Goal: Information Seeking & Learning: Learn about a topic

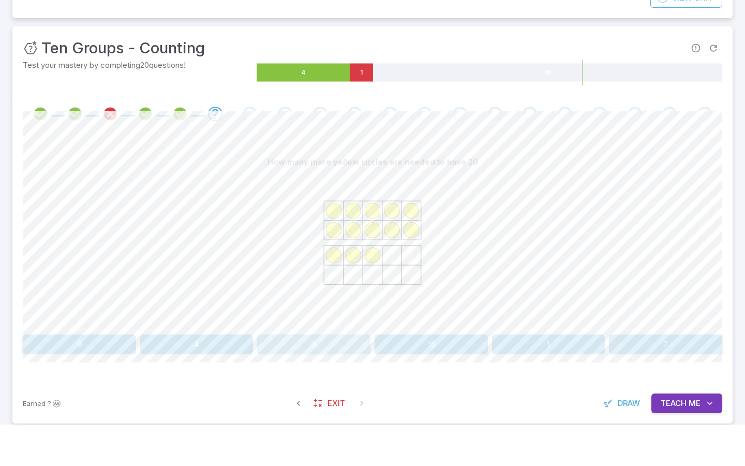
click at [345, 378] on button "3" at bounding box center [313, 386] width 113 height 20
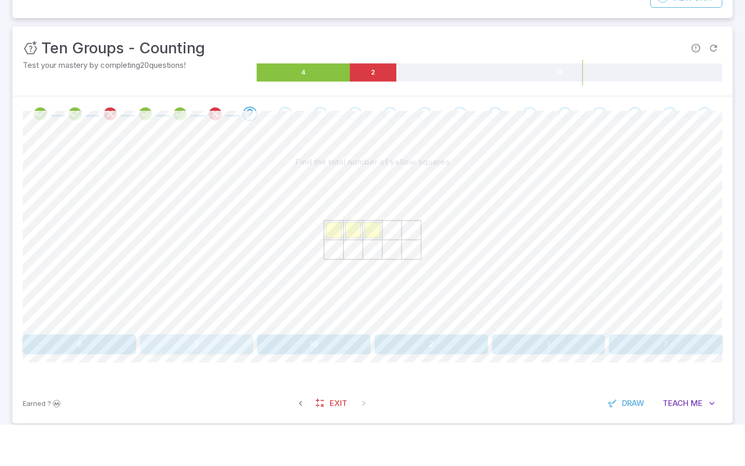
click at [185, 382] on button "3" at bounding box center [196, 386] width 113 height 20
click at [438, 378] on button "19" at bounding box center [431, 386] width 113 height 20
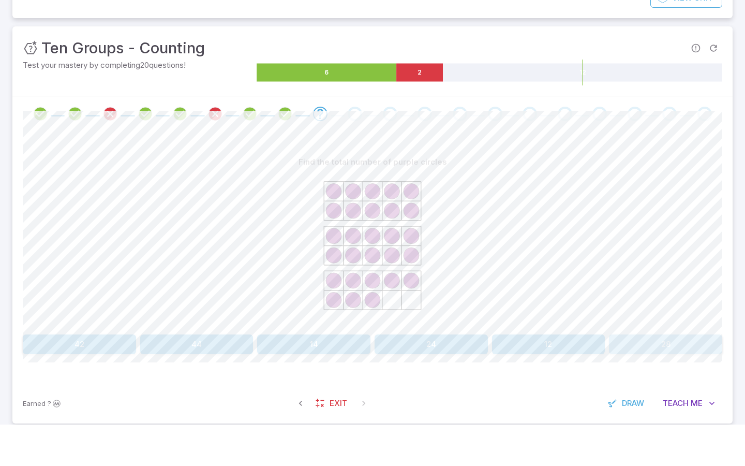
click at [658, 379] on button "28" at bounding box center [665, 386] width 113 height 20
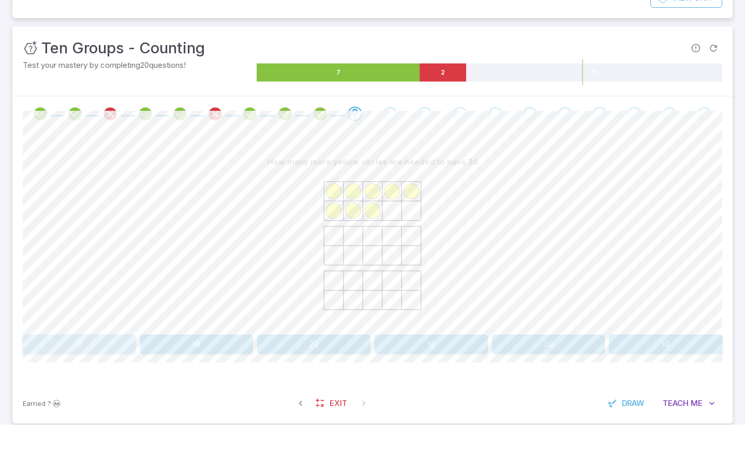
click at [77, 378] on button "8" at bounding box center [79, 386] width 113 height 20
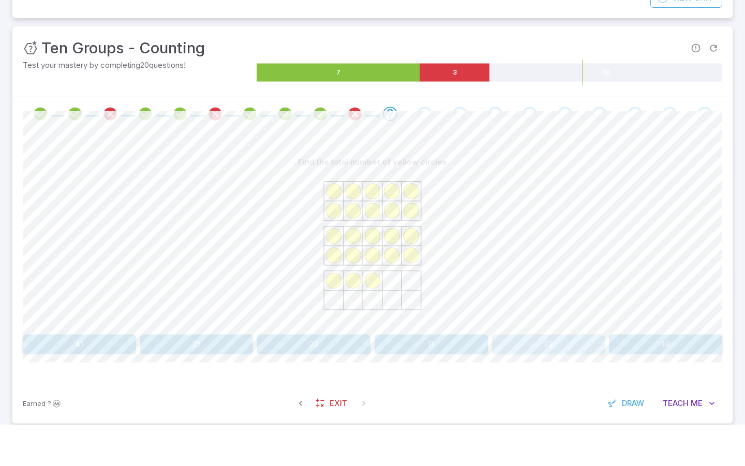
click at [511, 378] on button "23" at bounding box center [548, 386] width 113 height 20
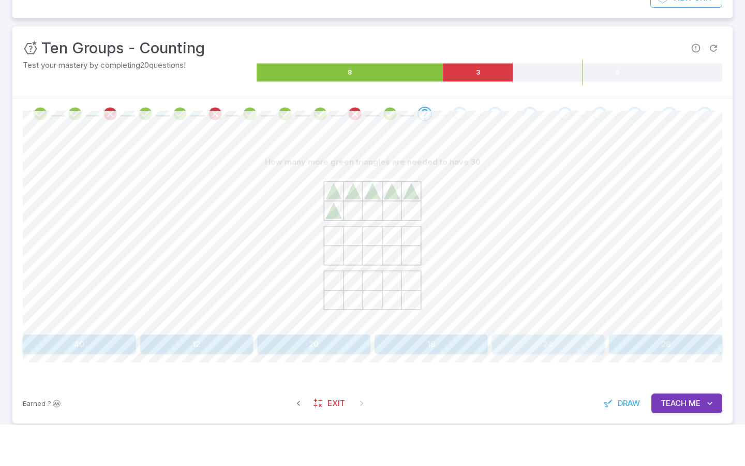
click at [564, 382] on button "24" at bounding box center [548, 386] width 113 height 20
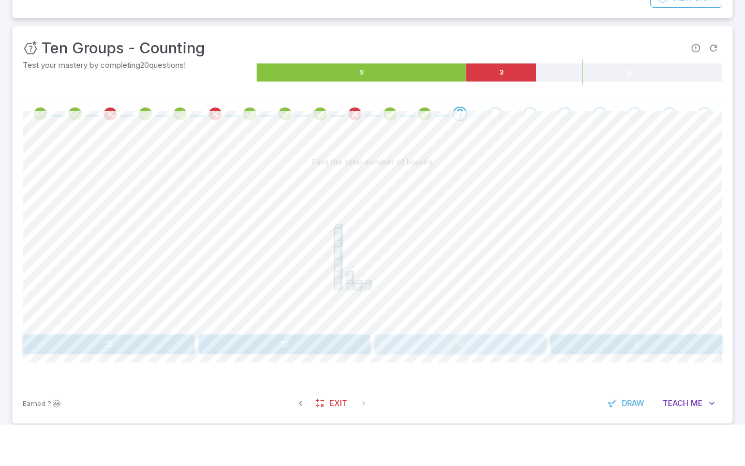
click at [497, 385] on button "14" at bounding box center [461, 386] width 172 height 20
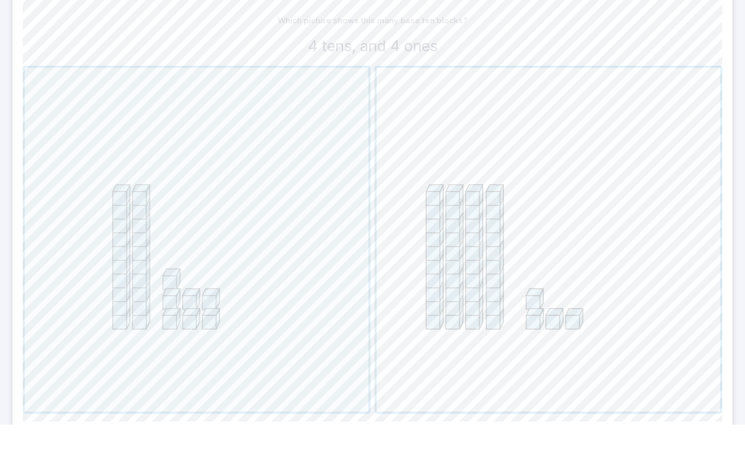
scroll to position [251, 0]
click at [524, 291] on span "button" at bounding box center [549, 281] width 344 height 344
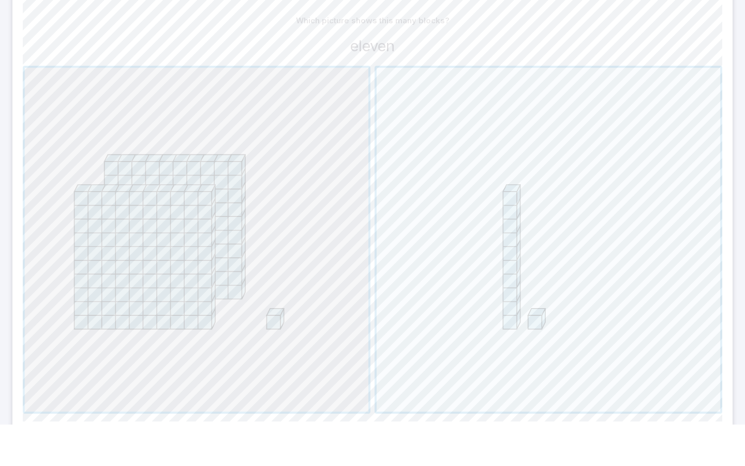
click at [230, 325] on span "button" at bounding box center [197, 281] width 344 height 344
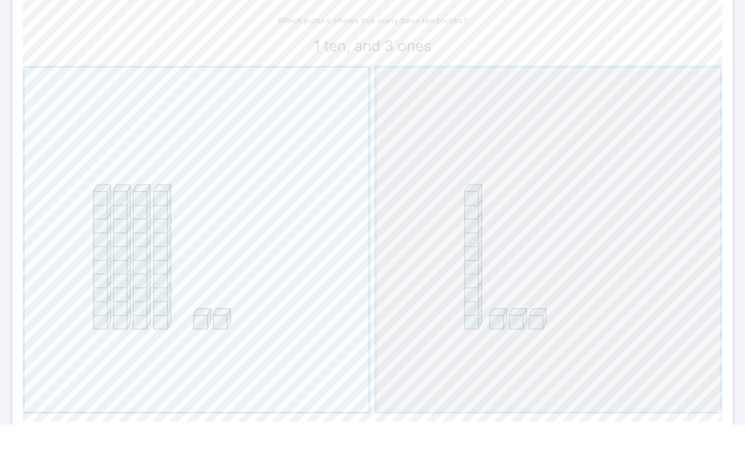
click at [603, 159] on span "button" at bounding box center [549, 281] width 344 height 344
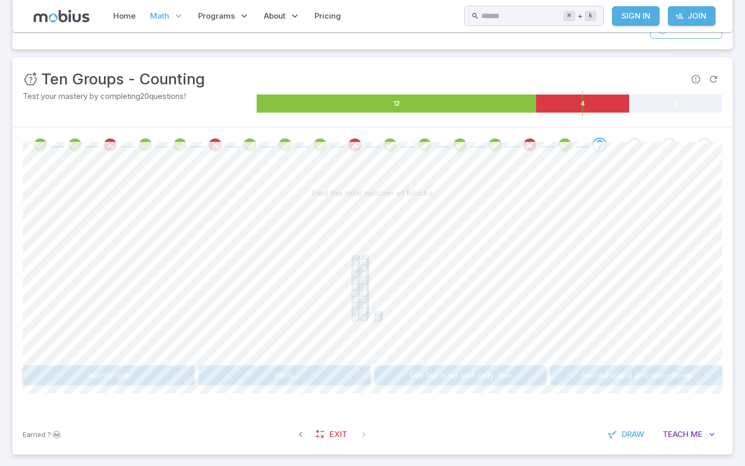
scroll to position [121, 0]
click at [121, 372] on button "twenty-one" at bounding box center [109, 375] width 172 height 20
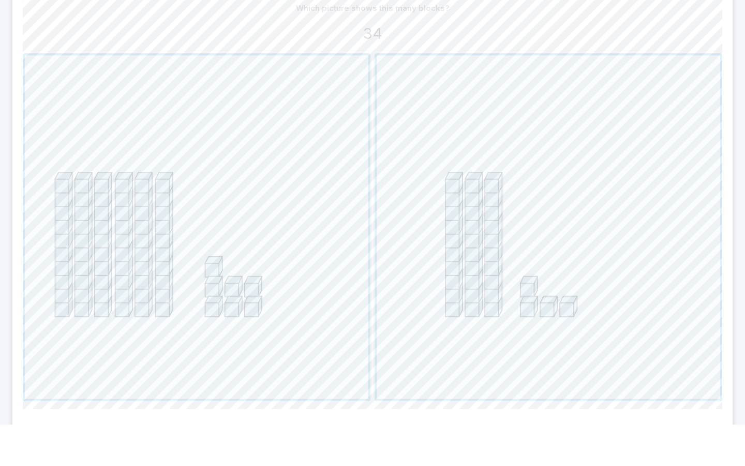
scroll to position [271, 0]
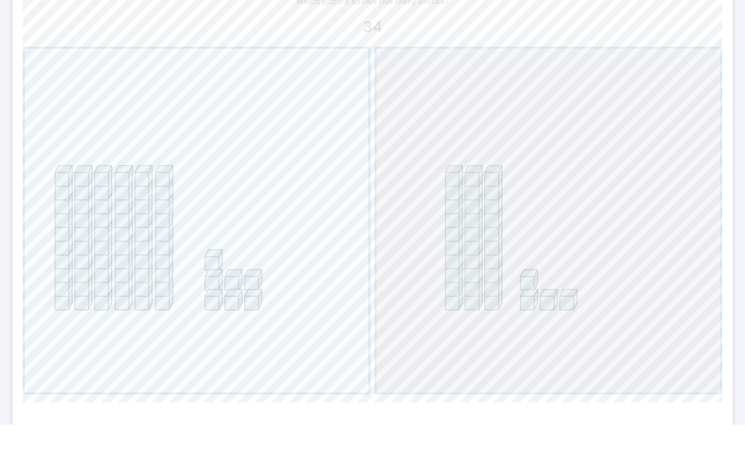
click at [441, 293] on span "button" at bounding box center [549, 262] width 344 height 344
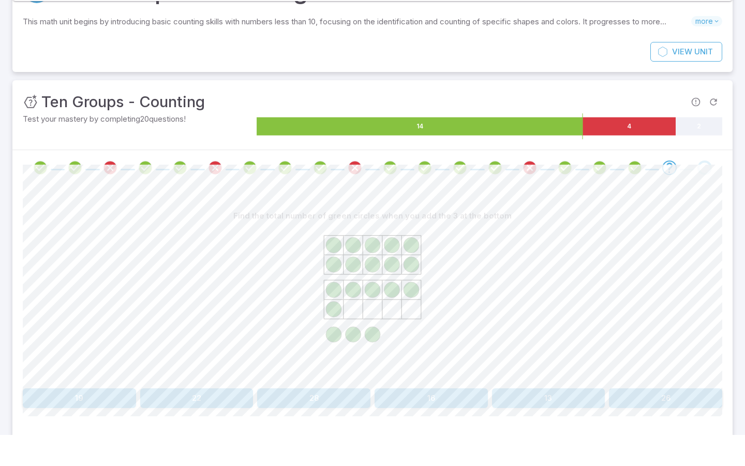
scroll to position [67, 0]
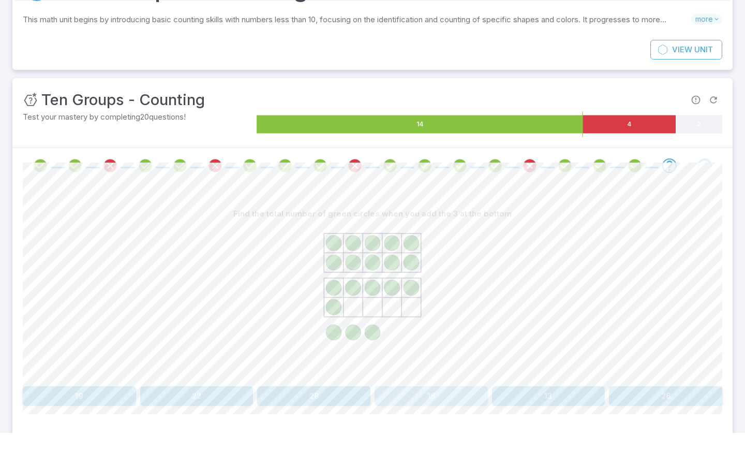
click at [449, 419] on button "16" at bounding box center [431, 429] width 113 height 20
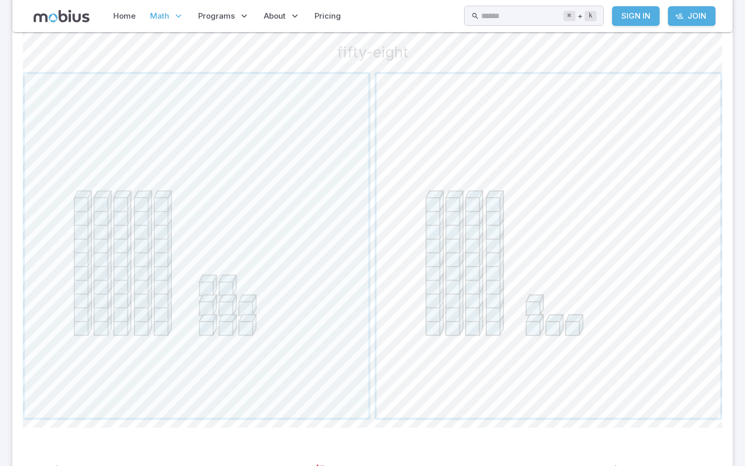
scroll to position [286, 0]
click at [333, 295] on span "button" at bounding box center [197, 247] width 344 height 344
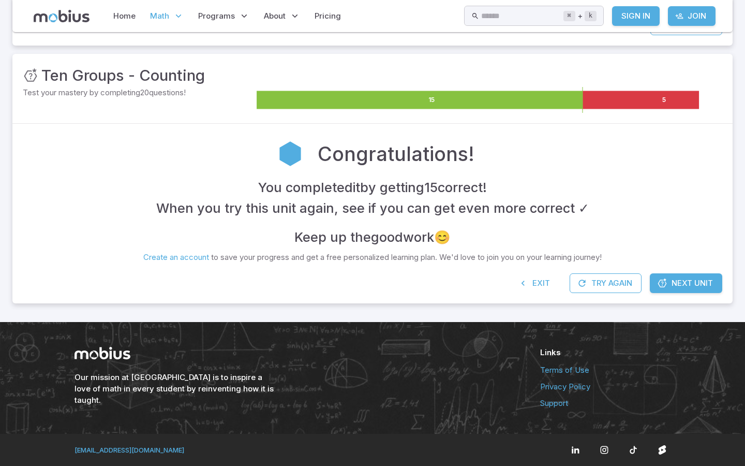
scroll to position [164, 0]
click at [665, 229] on div "Congratulations! You completed it by getting 15 correct ! When you try this uni…" at bounding box center [372, 199] width 720 height 150
click at [673, 277] on span "Next Unit" at bounding box center [692, 282] width 41 height 11
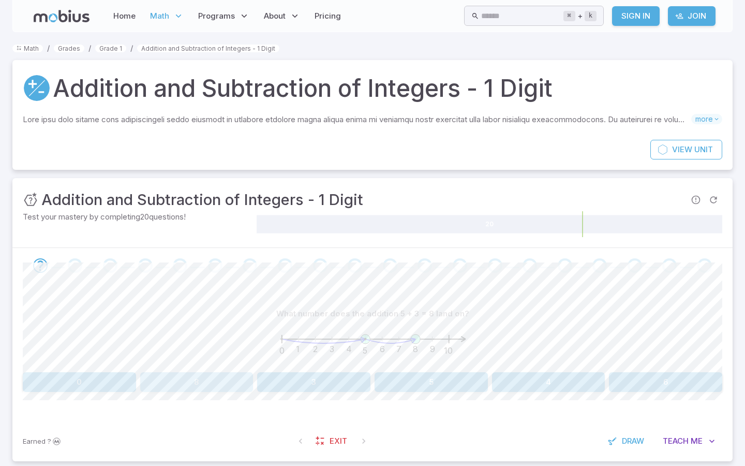
click at [189, 380] on button "8" at bounding box center [196, 382] width 113 height 20
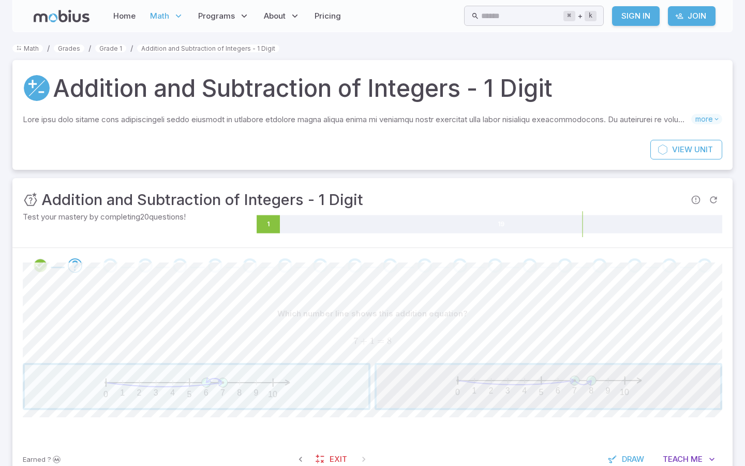
click at [591, 383] on span "button" at bounding box center [549, 386] width 344 height 43
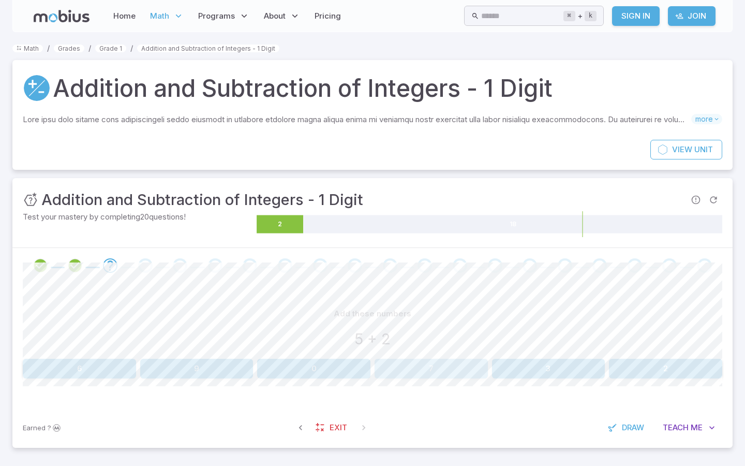
click at [441, 369] on button "7" at bounding box center [431, 369] width 113 height 20
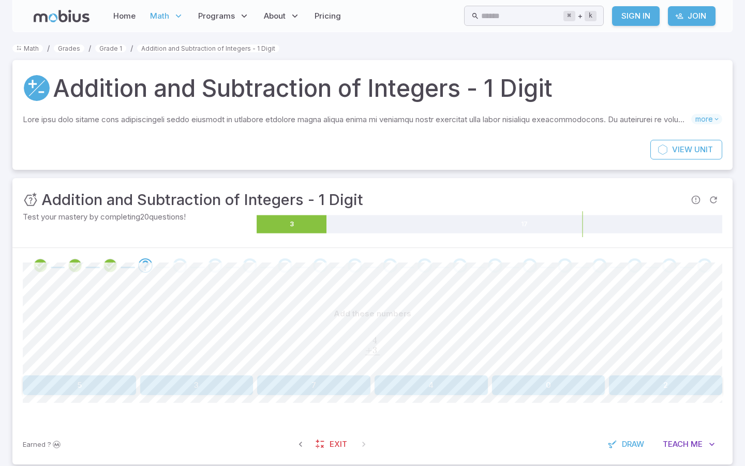
click at [332, 372] on div "Add these numbers 4 . + 3 . ‾ \begin{aligned}4\hphantom{.}\\[-0.5em]\underline{…" at bounding box center [373, 349] width 700 height 91
click at [331, 383] on button "7" at bounding box center [313, 385] width 113 height 20
drag, startPoint x: 174, startPoint y: 294, endPoint x: 184, endPoint y: 311, distance: 19.5
click at [184, 311] on div "Subtract these numbers 8 . − 4 . ‾ \begin{aligned}8\hphantom{.}\\[-0.5em]\under…" at bounding box center [373, 353] width 700 height 140
click at [551, 387] on button "4" at bounding box center [548, 385] width 113 height 20
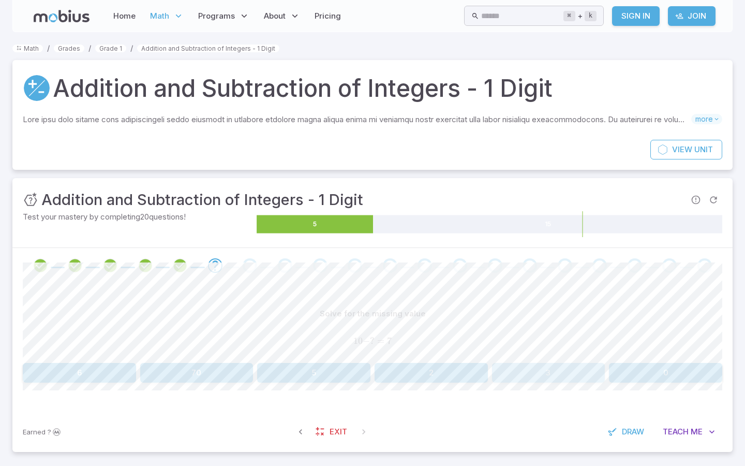
click at [521, 372] on button "3" at bounding box center [548, 373] width 113 height 20
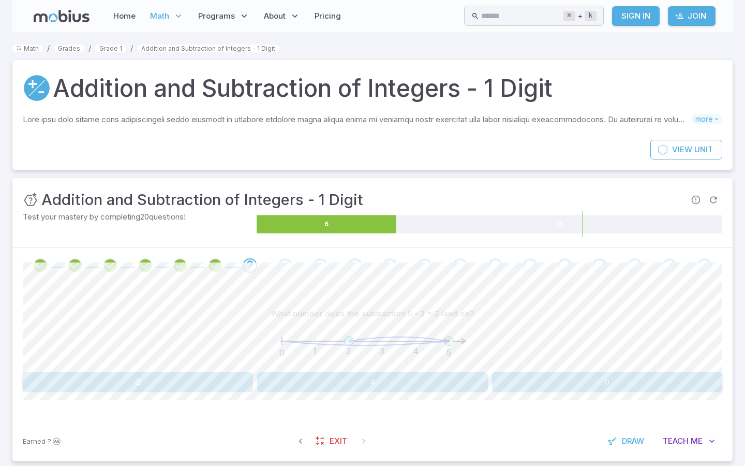
click at [347, 365] on div "0 1 2 3 4 5" at bounding box center [372, 345] width 207 height 45
click at [340, 353] on icon "0 1 2 3 4 5" at bounding box center [372, 343] width 207 height 41
click at [340, 383] on button "4" at bounding box center [372, 382] width 230 height 20
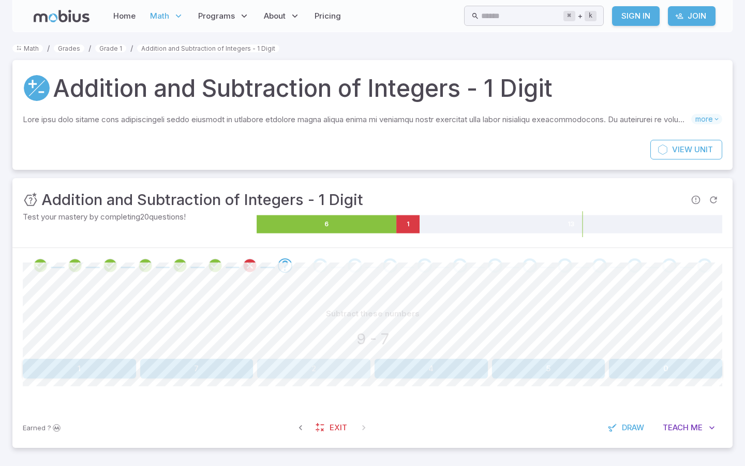
click at [312, 375] on button "2" at bounding box center [313, 369] width 113 height 20
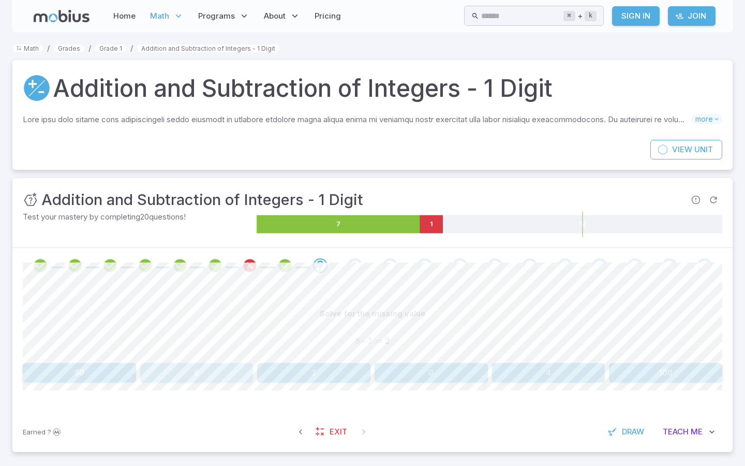
click at [235, 369] on button "6" at bounding box center [196, 373] width 113 height 20
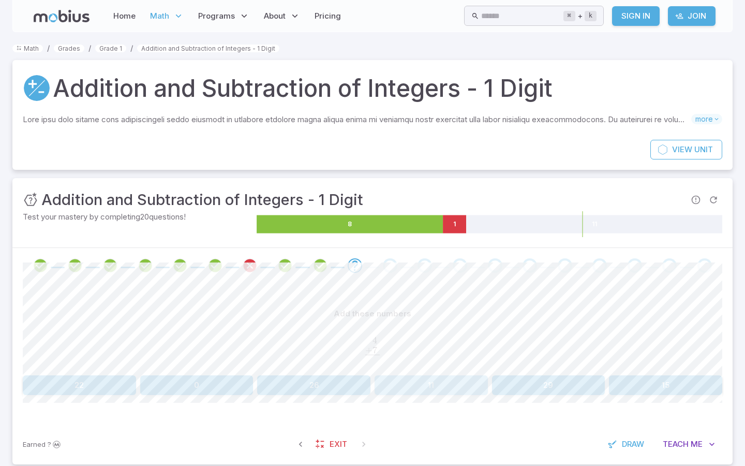
click at [460, 382] on button "11" at bounding box center [431, 385] width 113 height 20
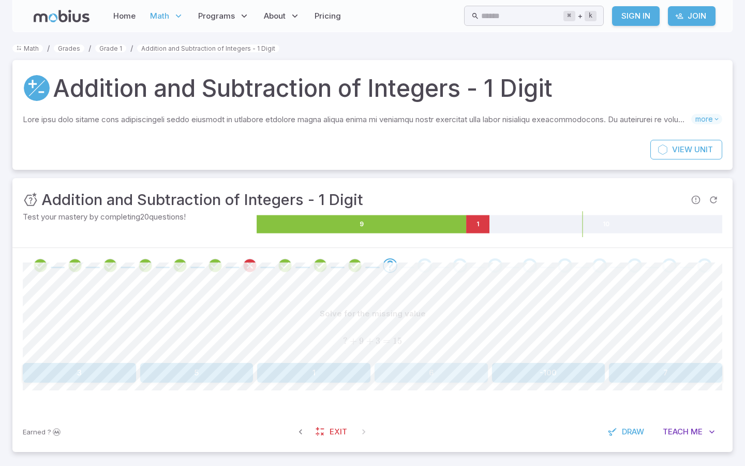
click at [434, 365] on button "6" at bounding box center [431, 373] width 113 height 20
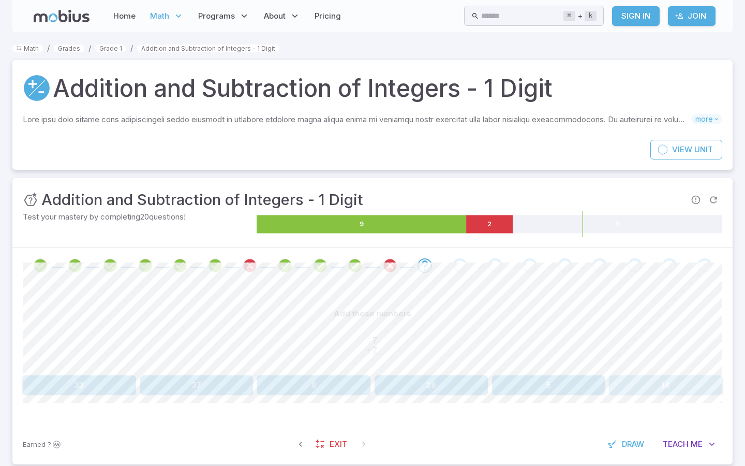
click at [653, 379] on button "14" at bounding box center [665, 385] width 113 height 20
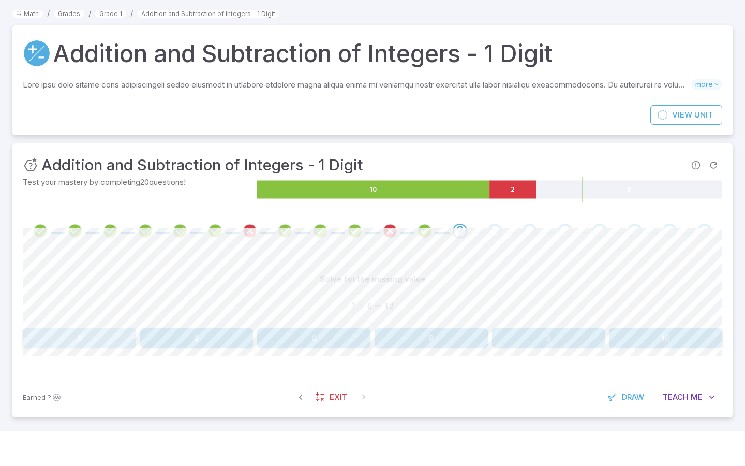
click at [116, 363] on button "6" at bounding box center [79, 373] width 113 height 20
click at [411, 363] on button "9" at bounding box center [431, 373] width 113 height 20
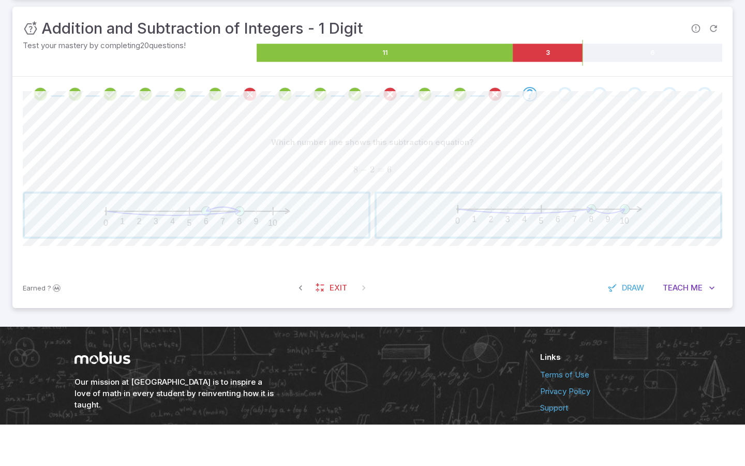
scroll to position [130, 0]
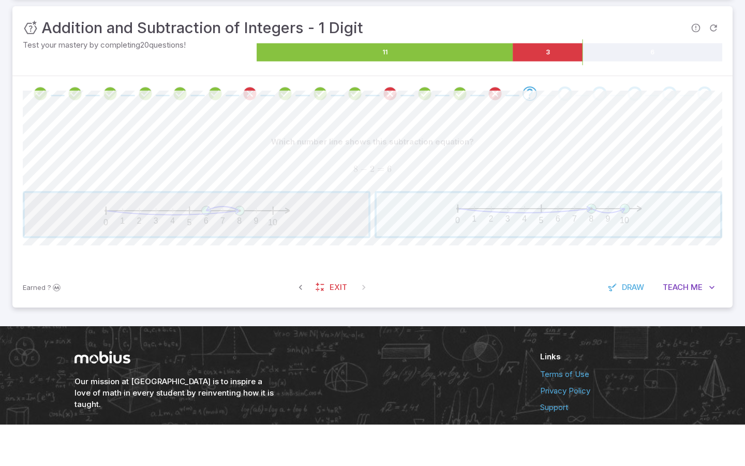
click at [240, 234] on span "button" at bounding box center [197, 255] width 344 height 43
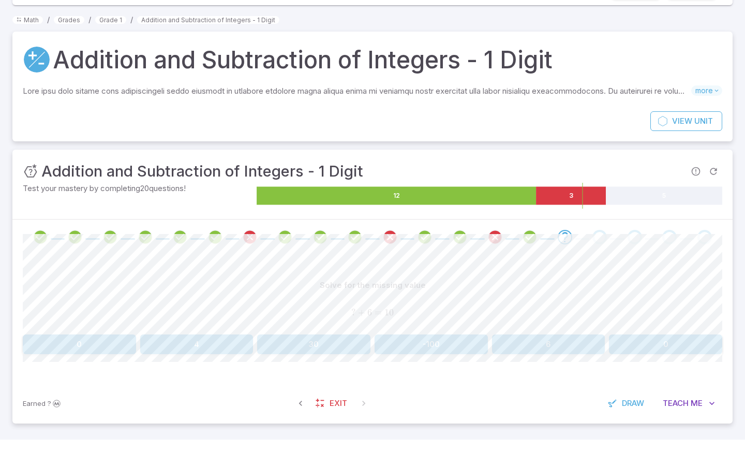
scroll to position [2, 0]
click at [214, 361] on button "4" at bounding box center [196, 371] width 113 height 20
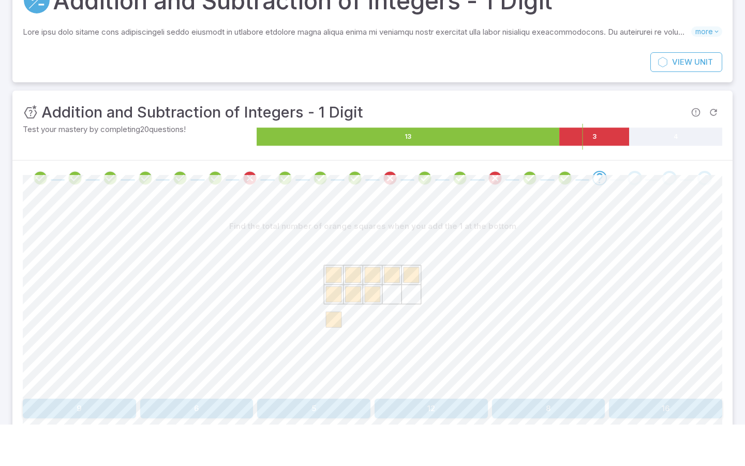
scroll to position [47, 0]
click at [74, 439] on button "9" at bounding box center [79, 449] width 113 height 20
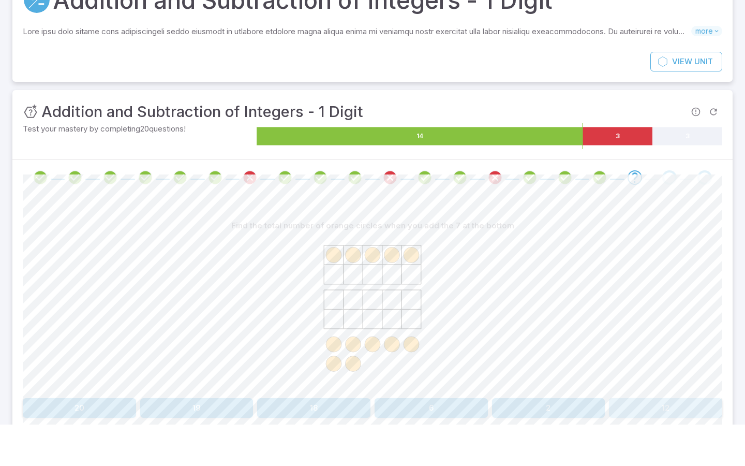
click at [648, 439] on button "12" at bounding box center [665, 449] width 113 height 20
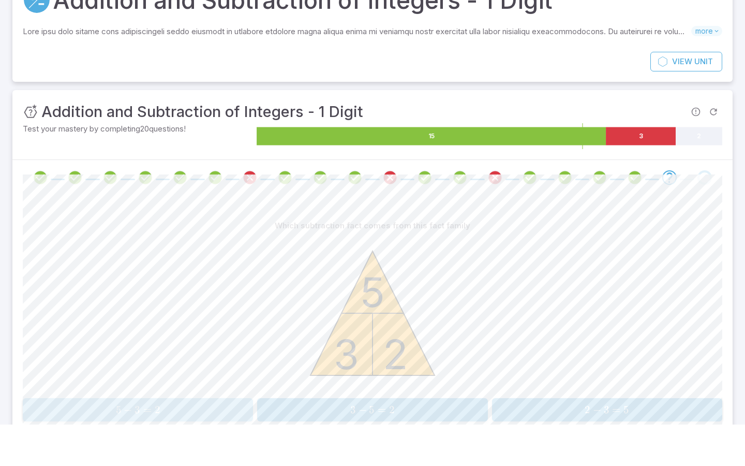
click at [134, 445] on span "5 −" at bounding box center [125, 451] width 19 height 13
click at [293, 445] on span "=" at bounding box center [297, 451] width 8 height 13
